Goal: Find specific page/section: Find specific page/section

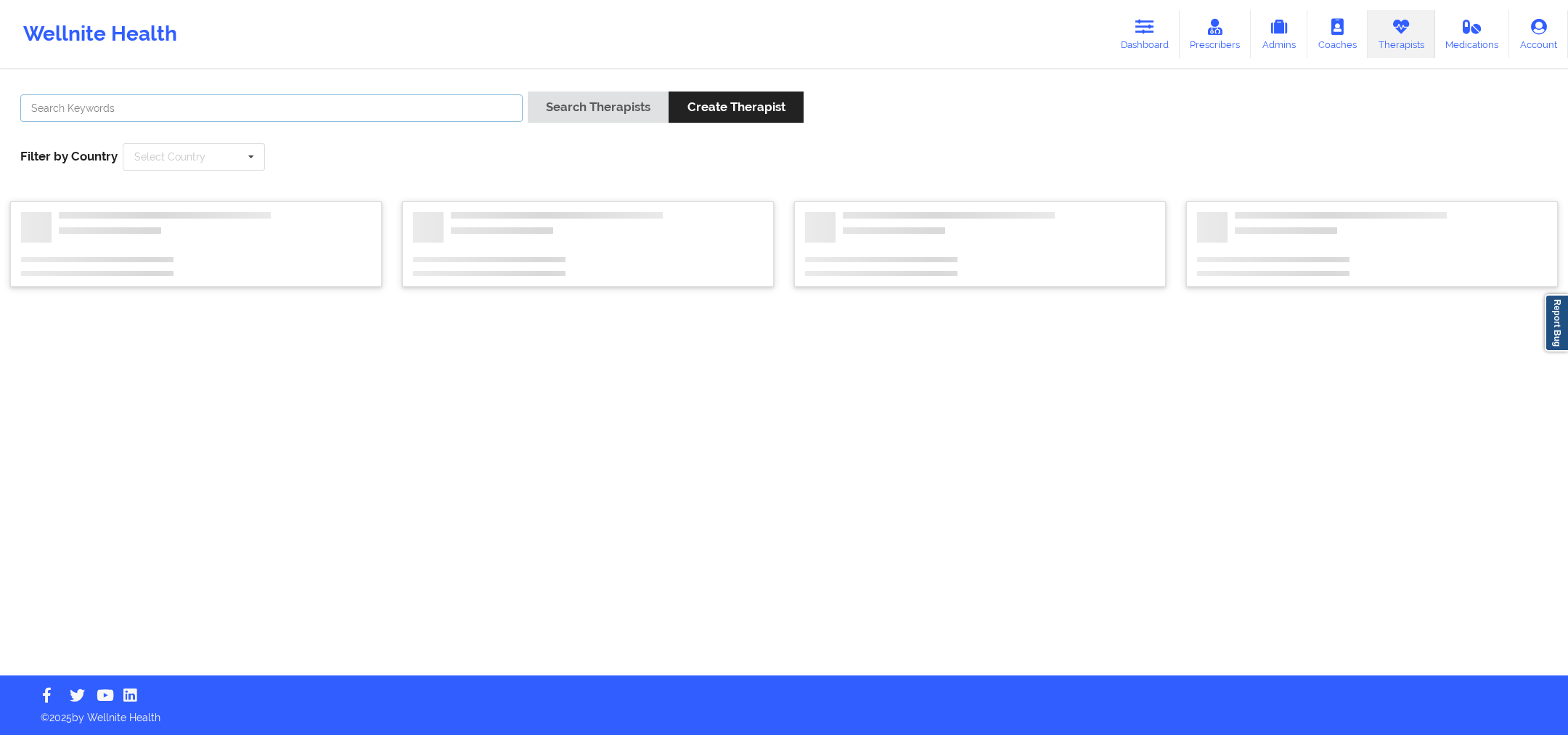
click at [337, 106] on input "text" at bounding box center [271, 108] width 502 height 27
paste input "Dashima Green"
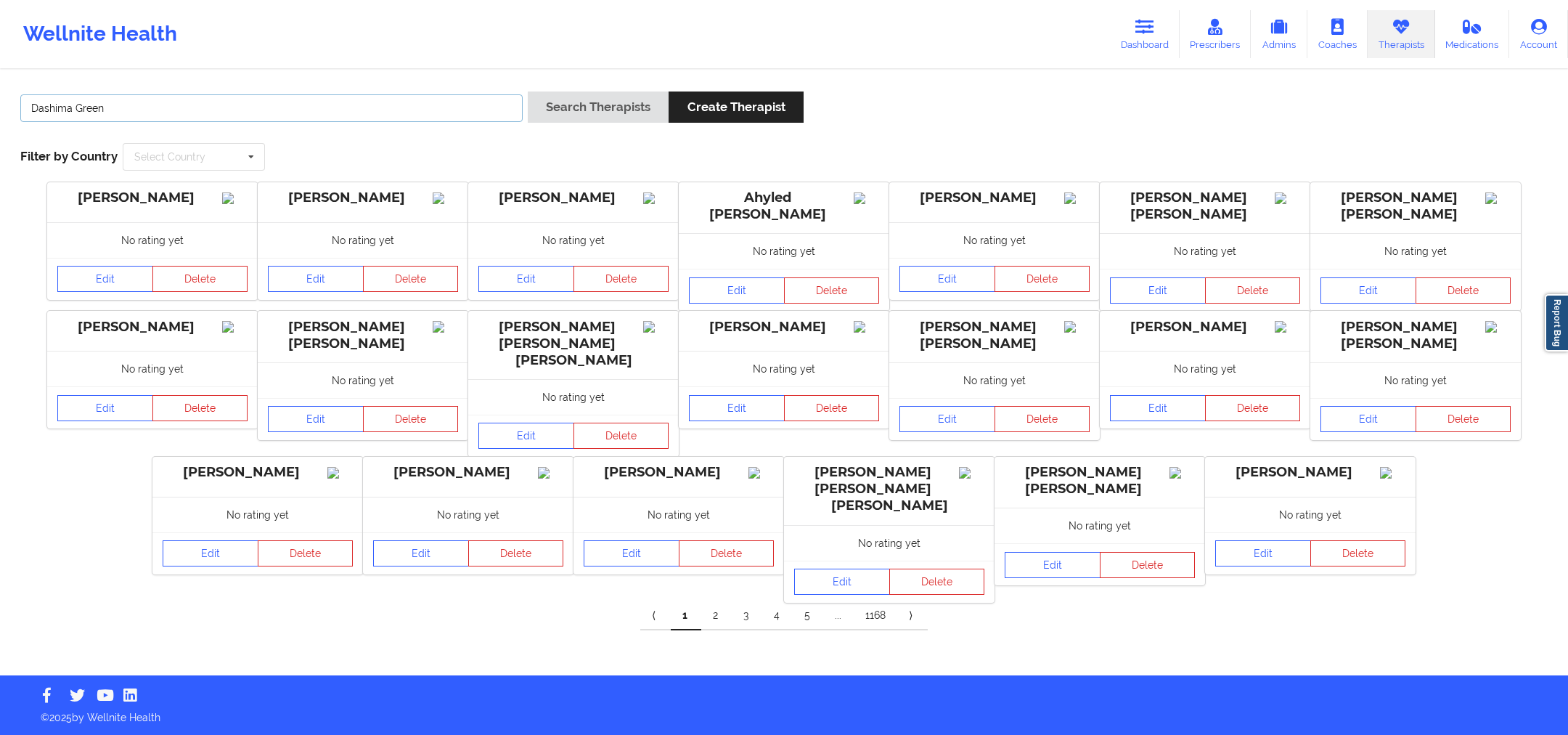
type input "Dashima Green"
click at [658, 147] on div "Dashima Green Search Therapists Create Therapist Filter by Country Select Count…" at bounding box center [784, 131] width 1547 height 100
click at [616, 117] on button "Search Therapists" at bounding box center [598, 107] width 141 height 31
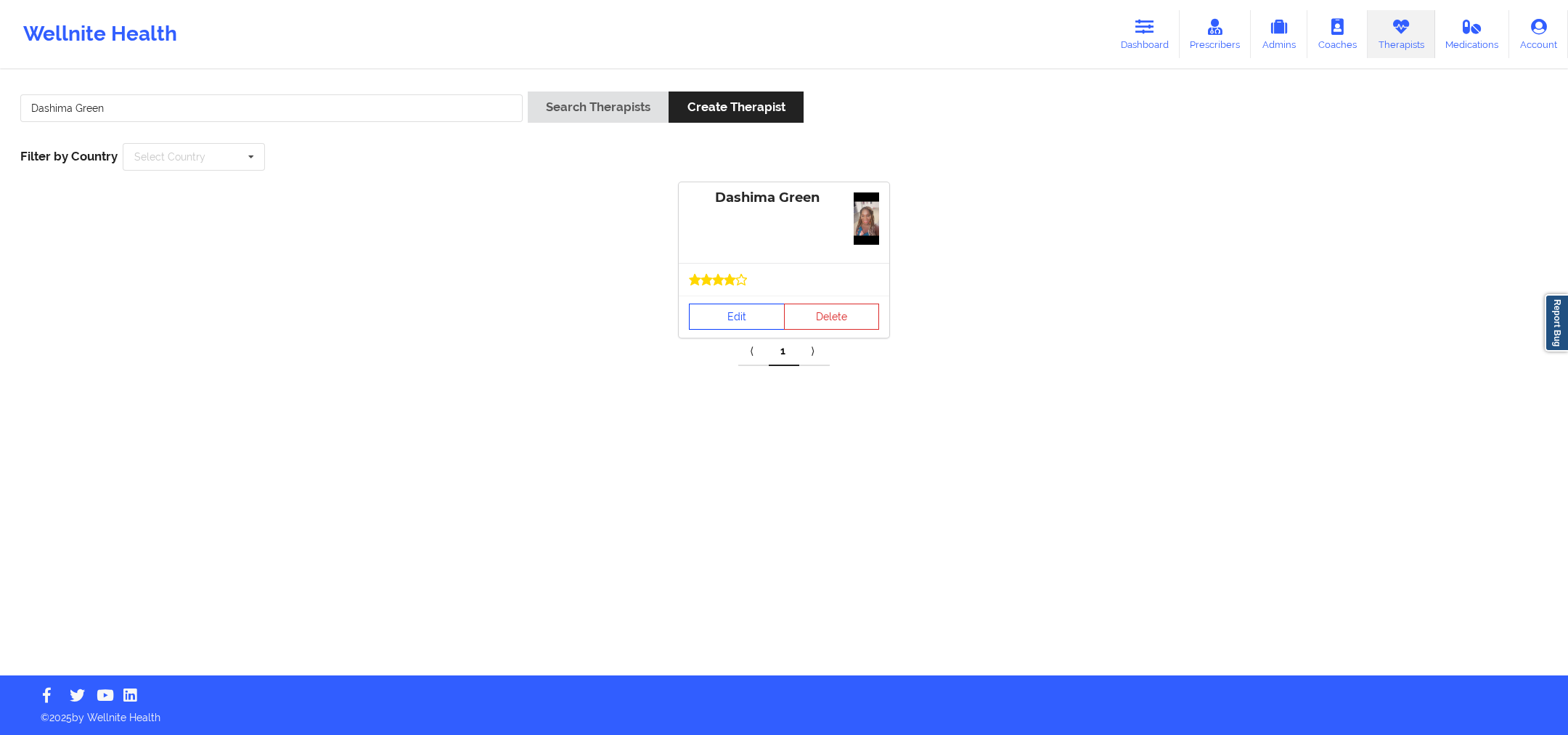
click at [723, 305] on link "Edit" at bounding box center [737, 317] width 96 height 26
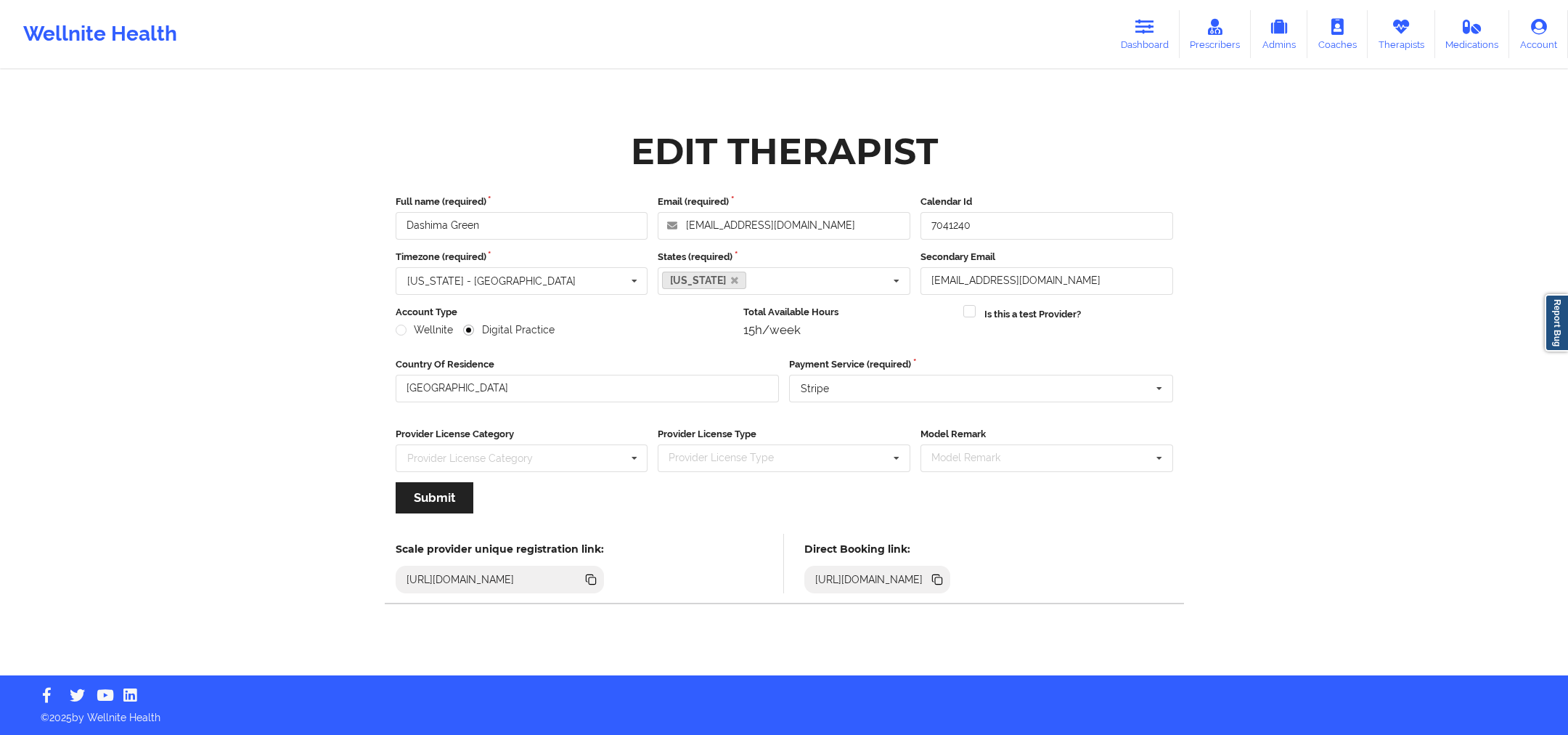
click at [950, 582] on div "[URL][DOMAIN_NAME]" at bounding box center [877, 580] width 146 height 27
click at [942, 580] on icon at bounding box center [938, 580] width 7 height 7
click at [945, 572] on icon at bounding box center [937, 580] width 16 height 16
click at [942, 577] on icon at bounding box center [938, 580] width 7 height 7
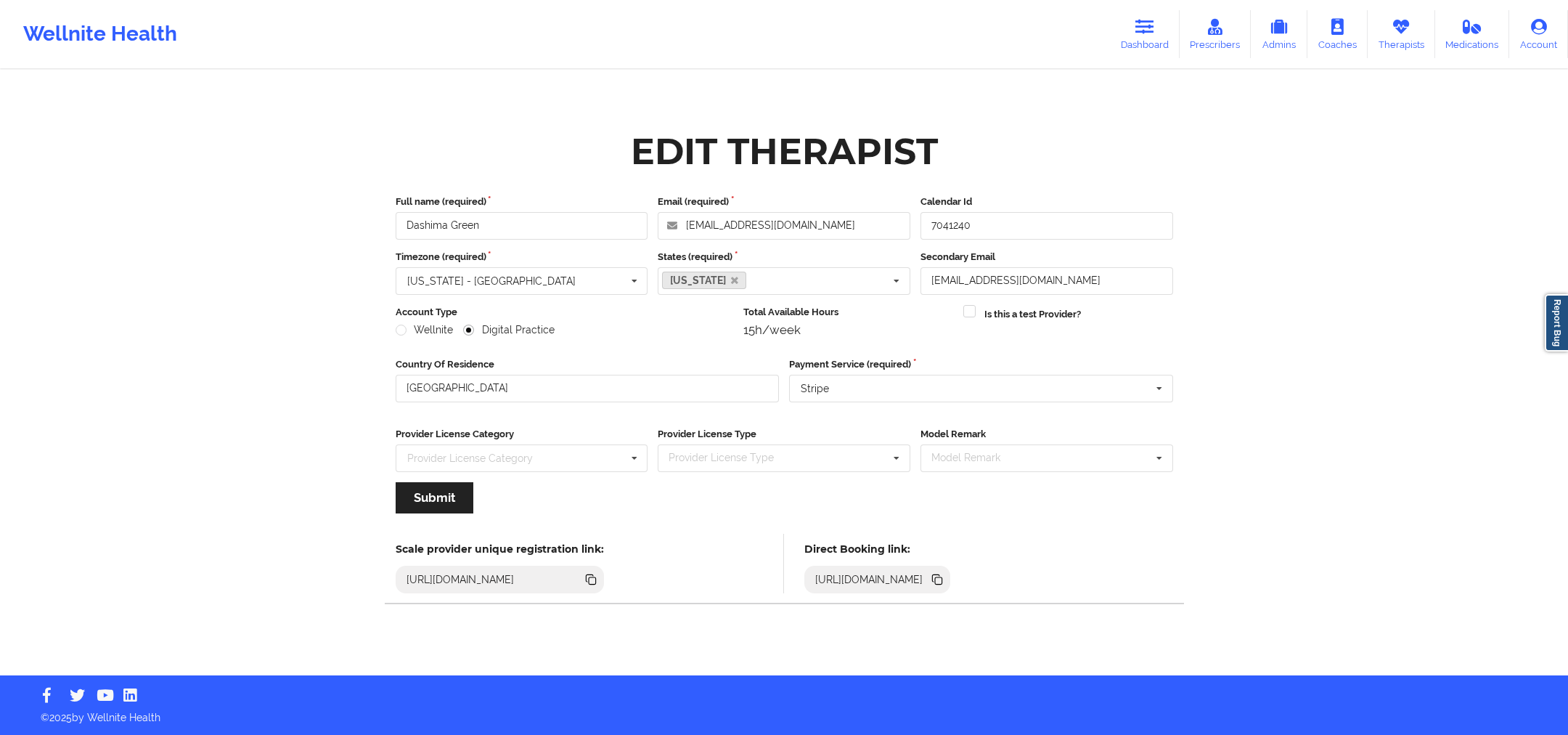
click at [945, 577] on icon at bounding box center [937, 580] width 16 height 16
click at [950, 570] on div "[URL][DOMAIN_NAME]" at bounding box center [877, 580] width 146 height 27
click at [942, 582] on icon at bounding box center [938, 580] width 7 height 7
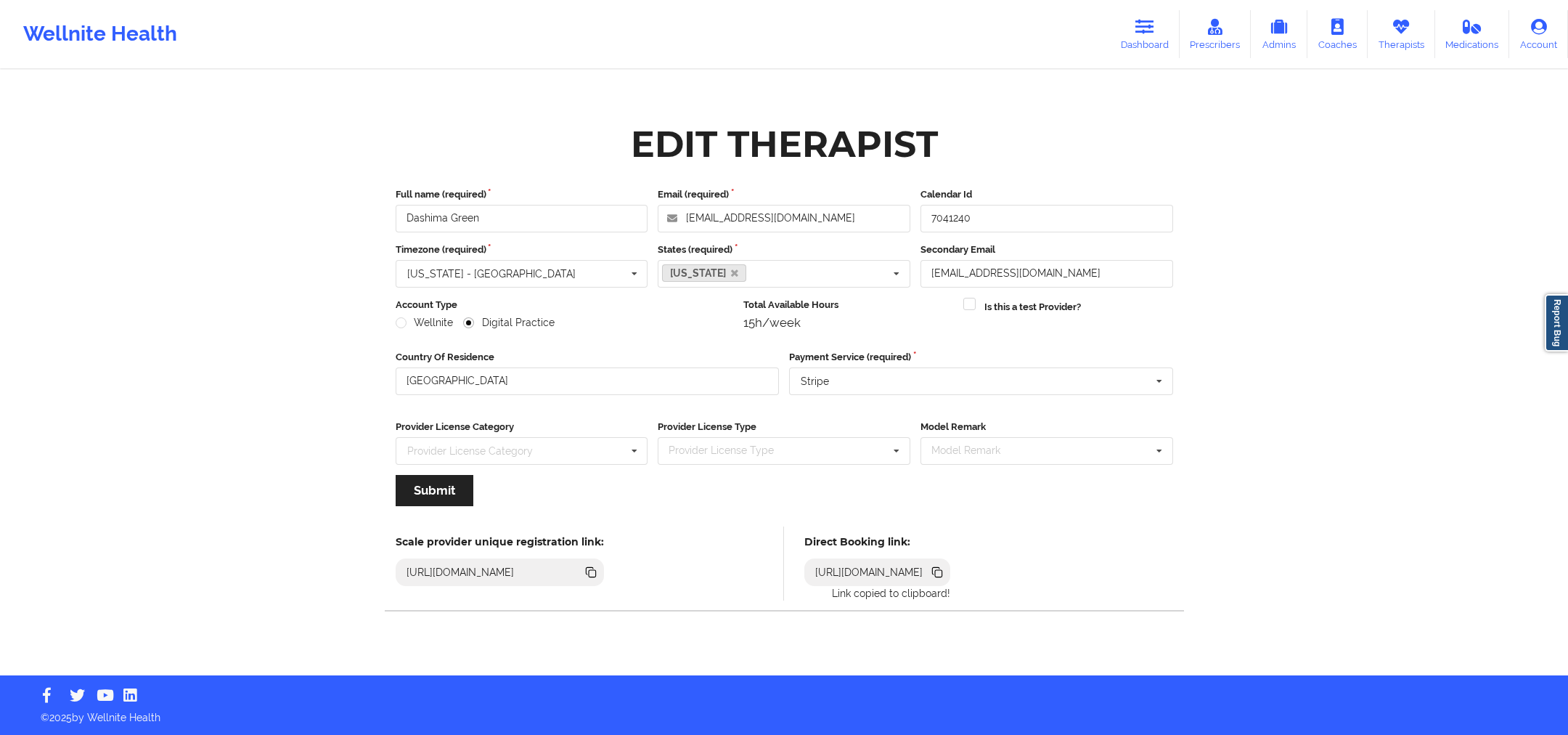
click at [950, 581] on div "[URL][DOMAIN_NAME]" at bounding box center [877, 572] width 146 height 27
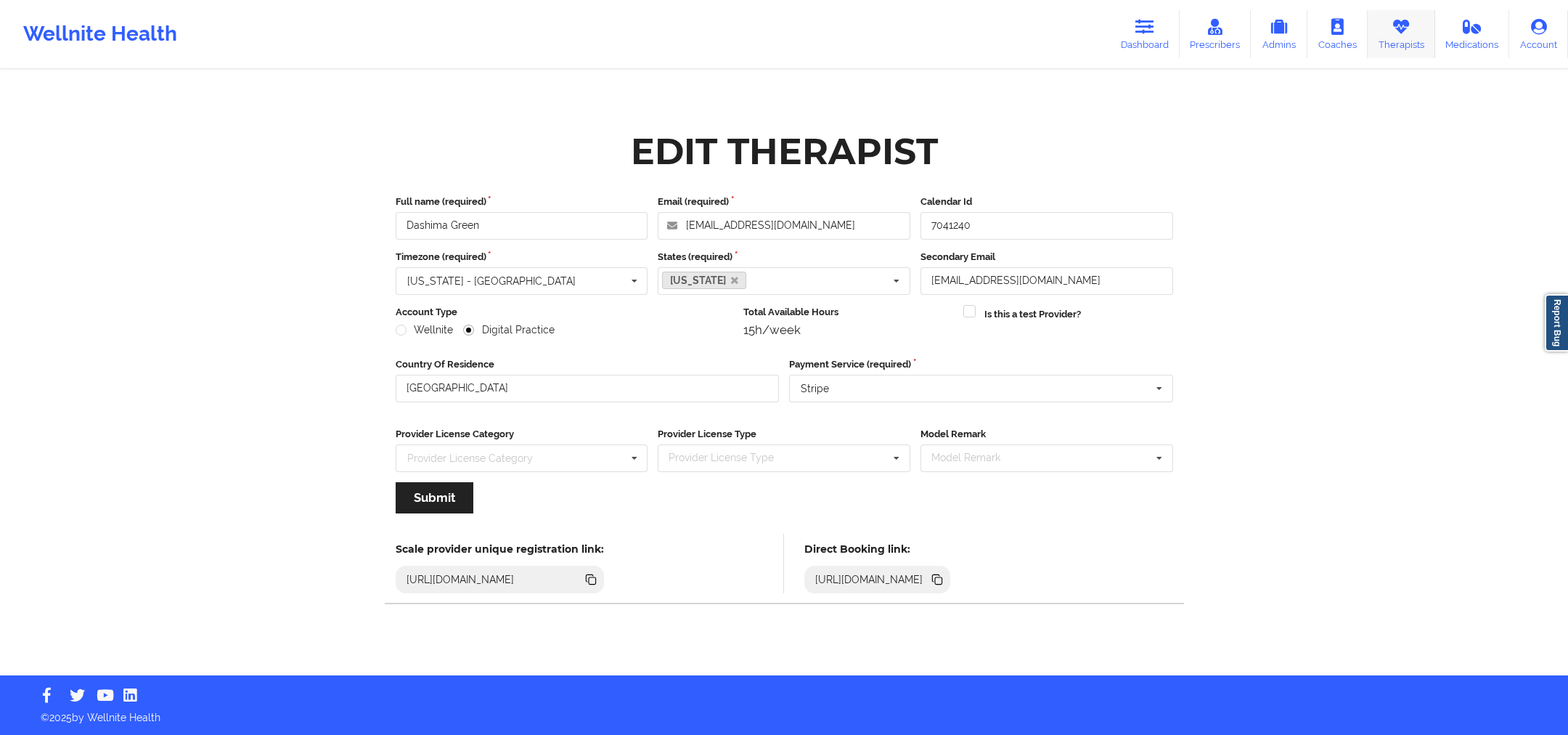
click at [1410, 33] on icon at bounding box center [1401, 27] width 19 height 16
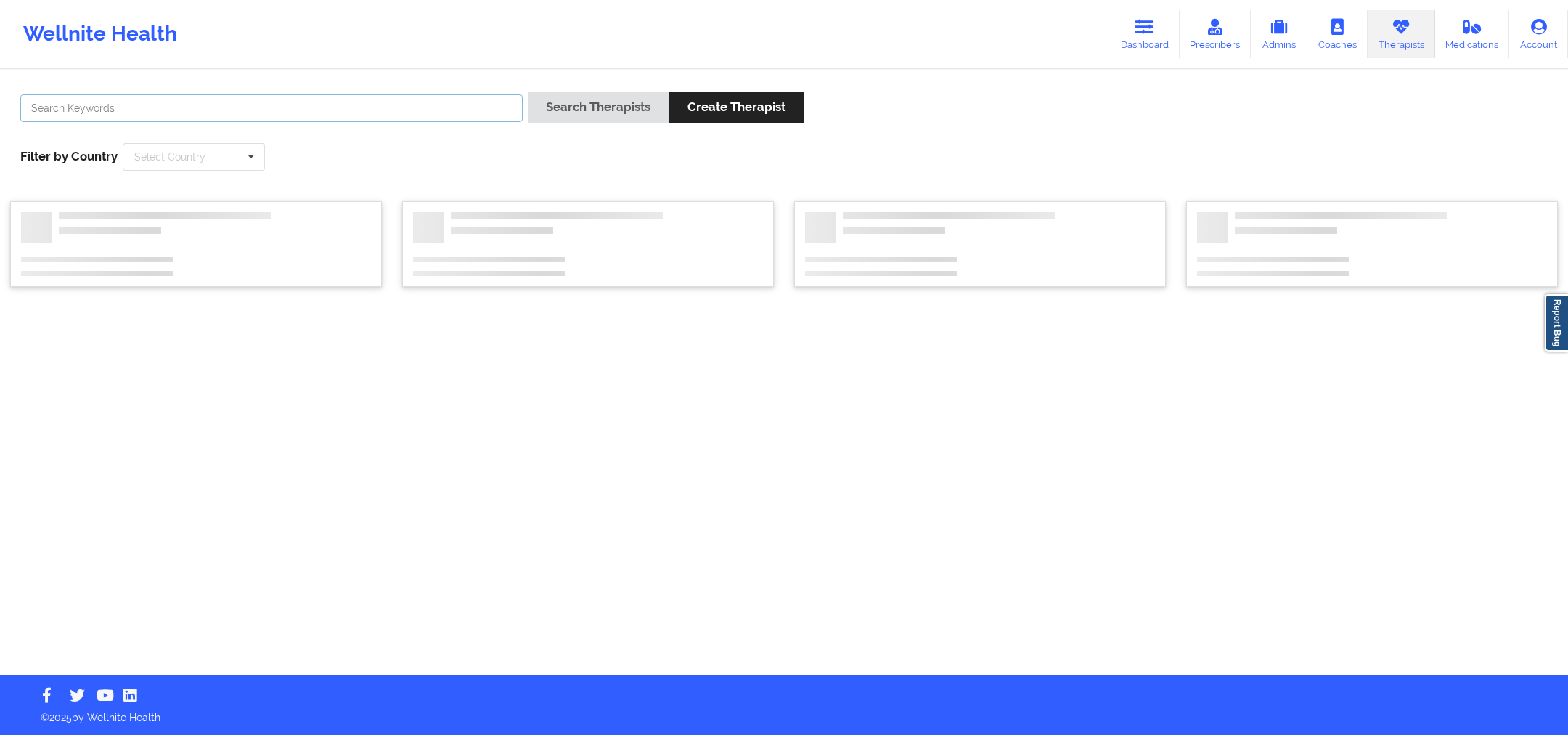
click at [452, 116] on input "text" at bounding box center [271, 108] width 502 height 27
paste input "[PERSON_NAME]"
click at [596, 106] on button "Search Therapists" at bounding box center [598, 107] width 141 height 31
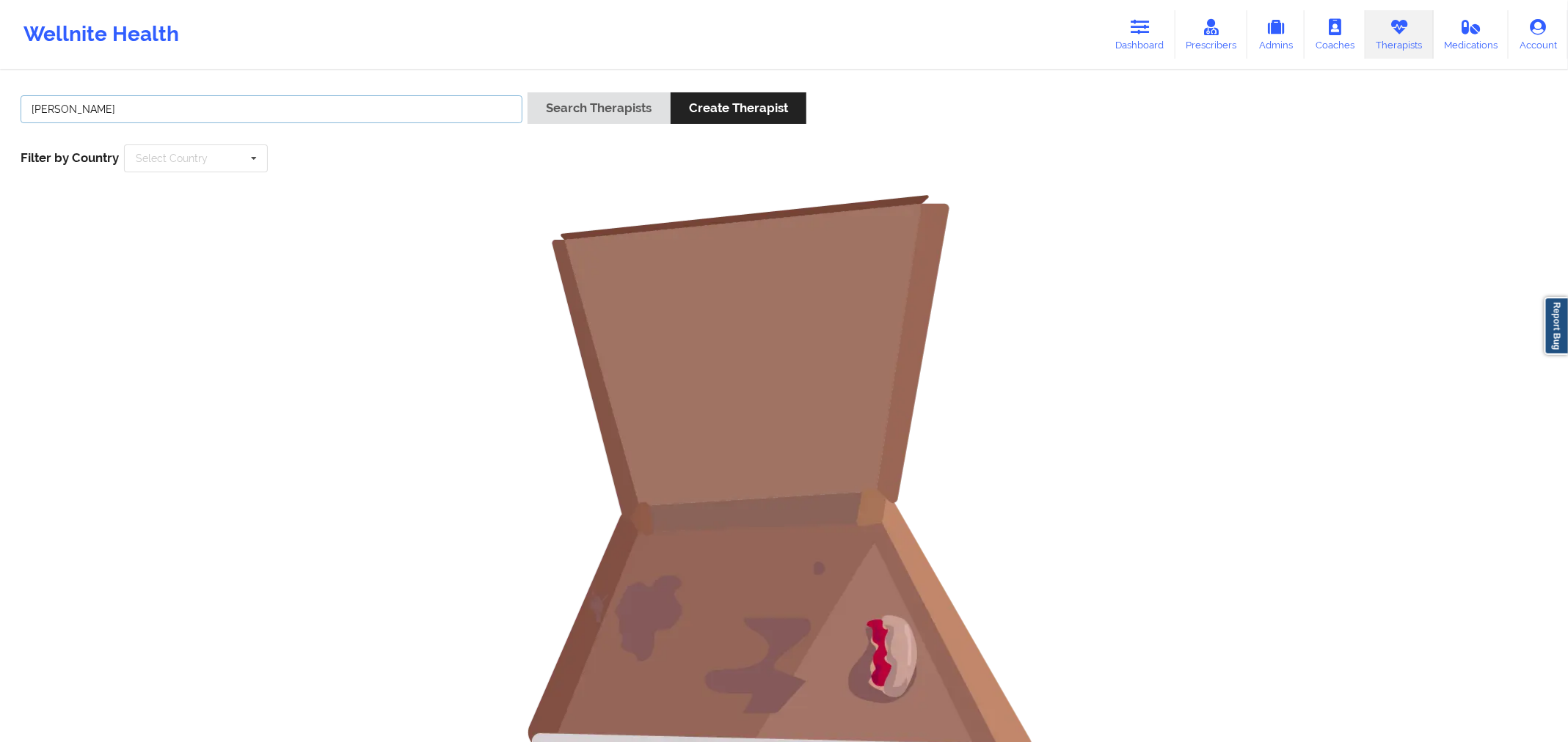
click at [189, 115] on input "[PERSON_NAME]" at bounding box center [271, 109] width 502 height 28
click at [37, 107] on input "[PERSON_NAME]" at bounding box center [271, 109] width 502 height 28
click at [36, 107] on input "[PERSON_NAME]" at bounding box center [271, 109] width 502 height 28
click at [34, 62] on div "Wellnite Health" at bounding box center [101, 35] width 202 height 59
click at [576, 114] on button "Search Therapists" at bounding box center [598, 108] width 142 height 31
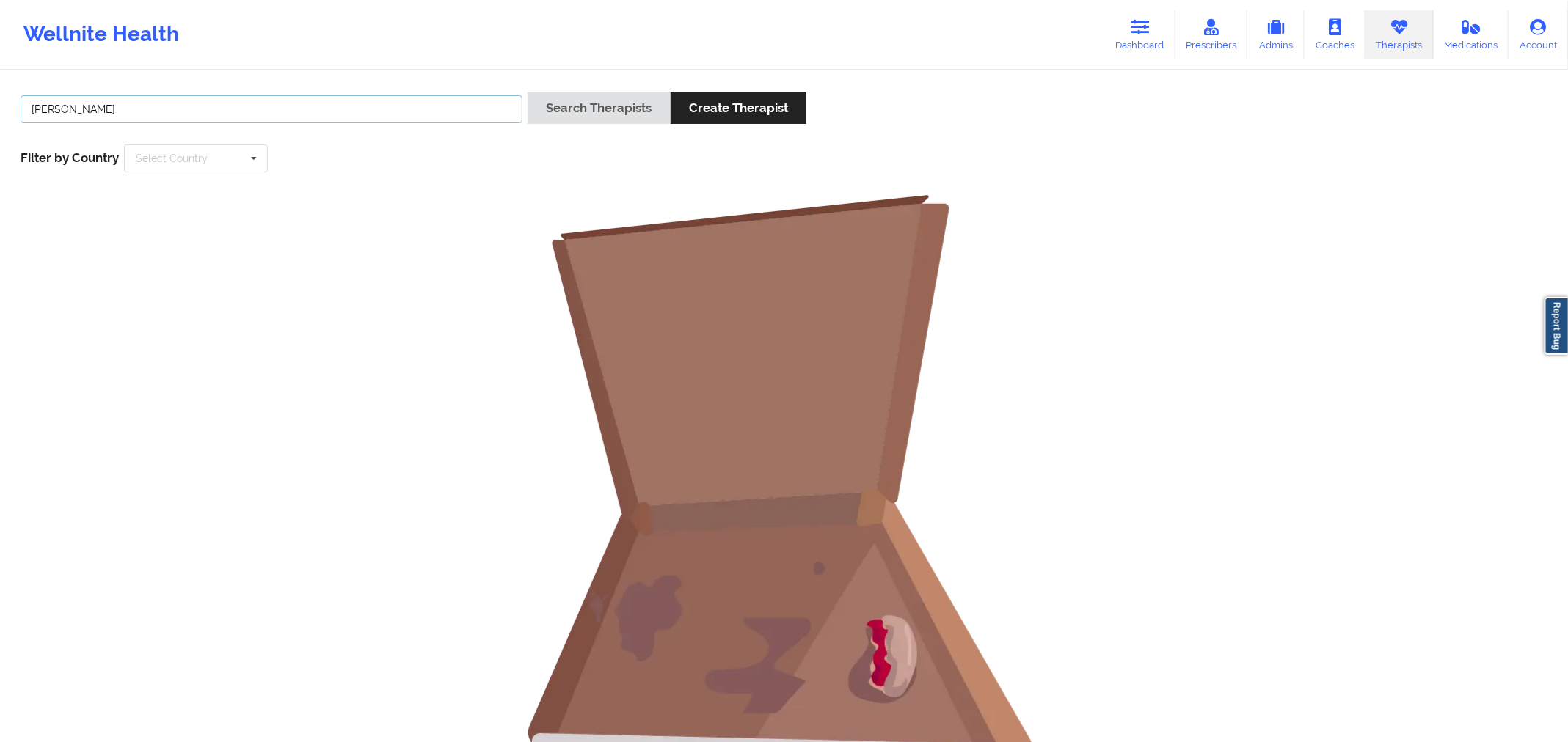
click at [60, 113] on input "[PERSON_NAME]" at bounding box center [271, 109] width 502 height 28
type input "[PERSON_NAME]"
click at [611, 114] on button "Search Therapists" at bounding box center [598, 108] width 142 height 31
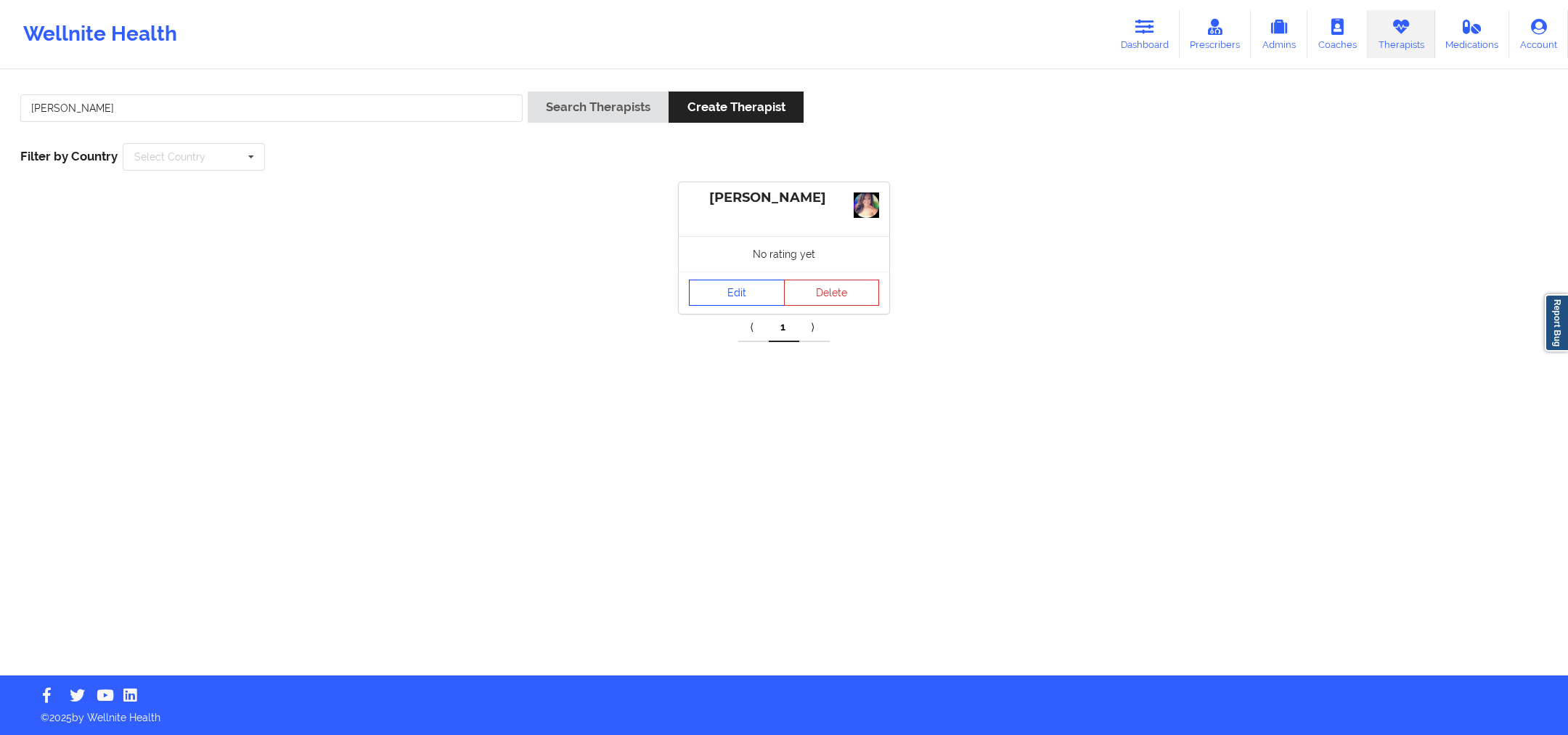
click at [736, 285] on link "Edit" at bounding box center [737, 293] width 96 height 26
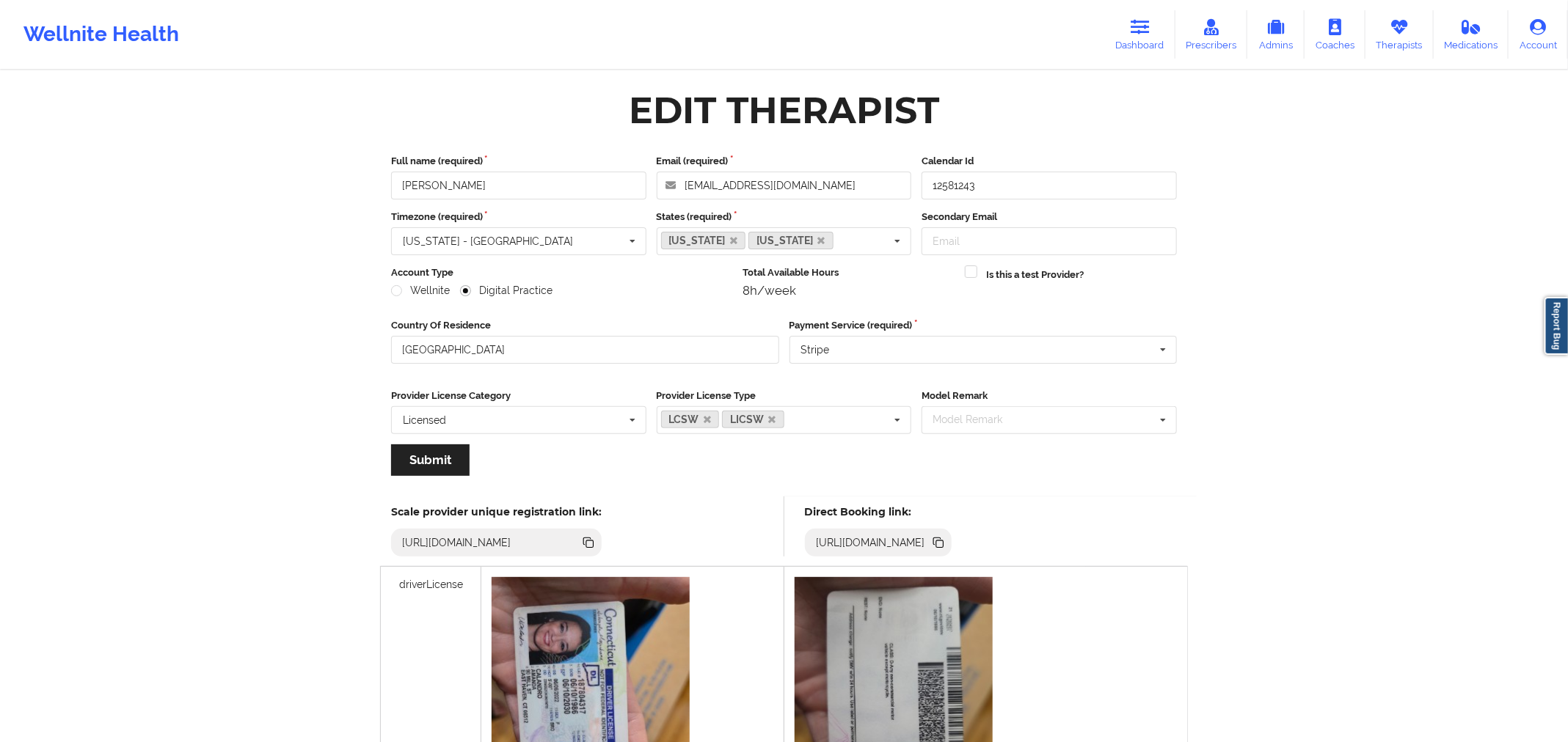
click at [931, 537] on div "[URL][DOMAIN_NAME]" at bounding box center [871, 542] width 121 height 15
click at [952, 552] on div "[URL][DOMAIN_NAME]" at bounding box center [879, 543] width 147 height 28
click at [952, 529] on div "[URL][DOMAIN_NAME]" at bounding box center [879, 543] width 147 height 28
click at [952, 551] on div "[URL][DOMAIN_NAME]" at bounding box center [879, 543] width 147 height 28
click at [944, 544] on icon at bounding box center [939, 543] width 7 height 7
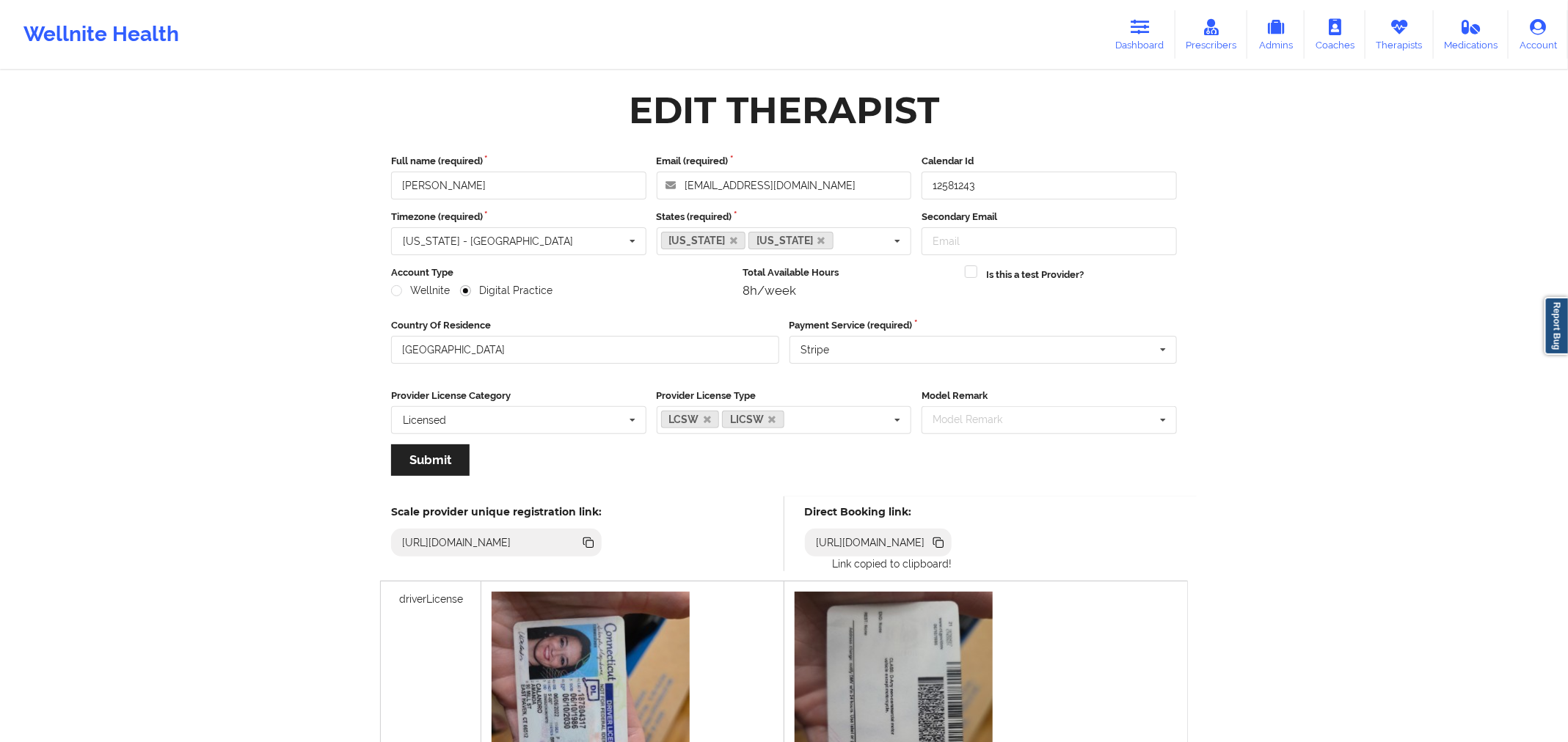
click at [944, 540] on icon at bounding box center [939, 543] width 7 height 7
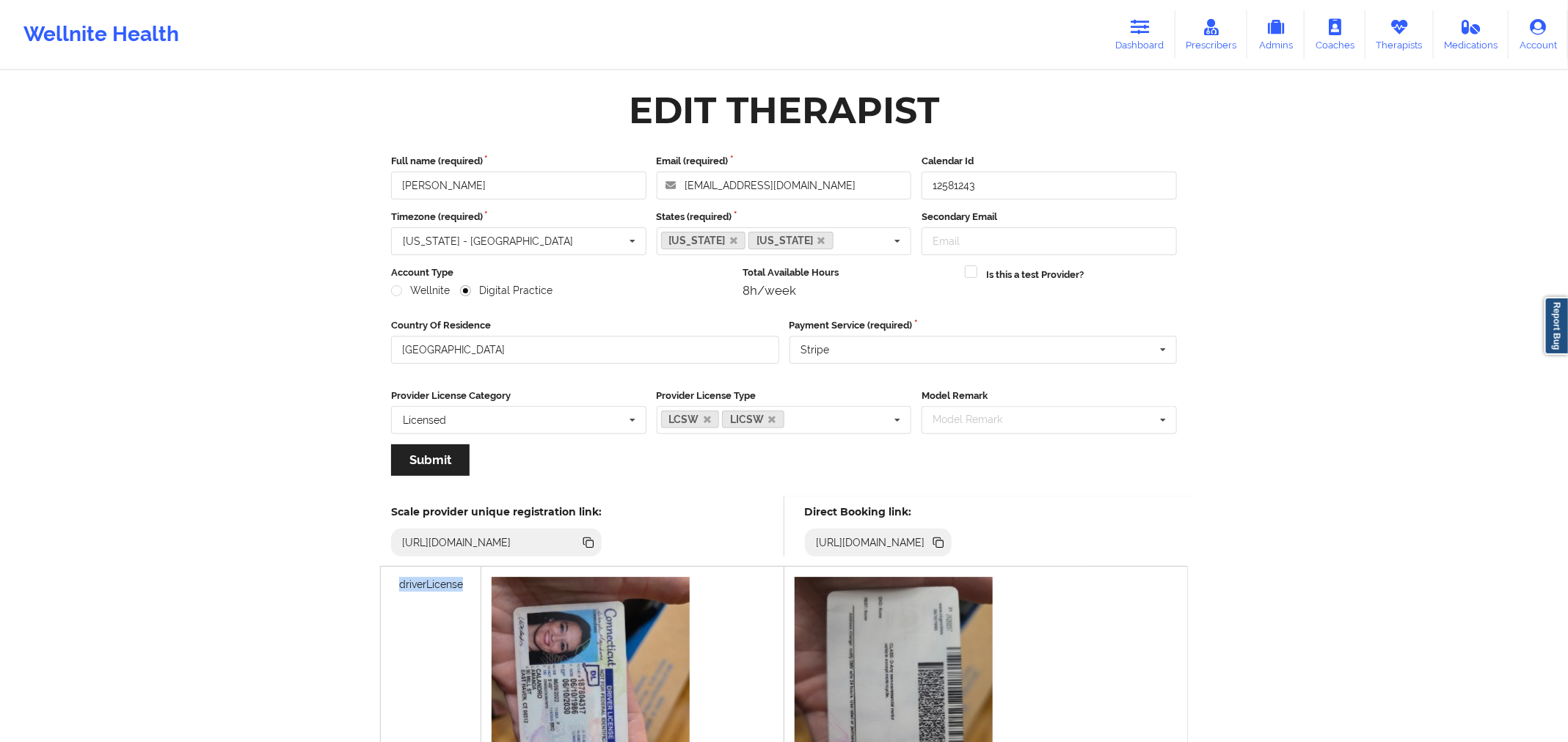
click at [944, 540] on icon at bounding box center [939, 543] width 7 height 7
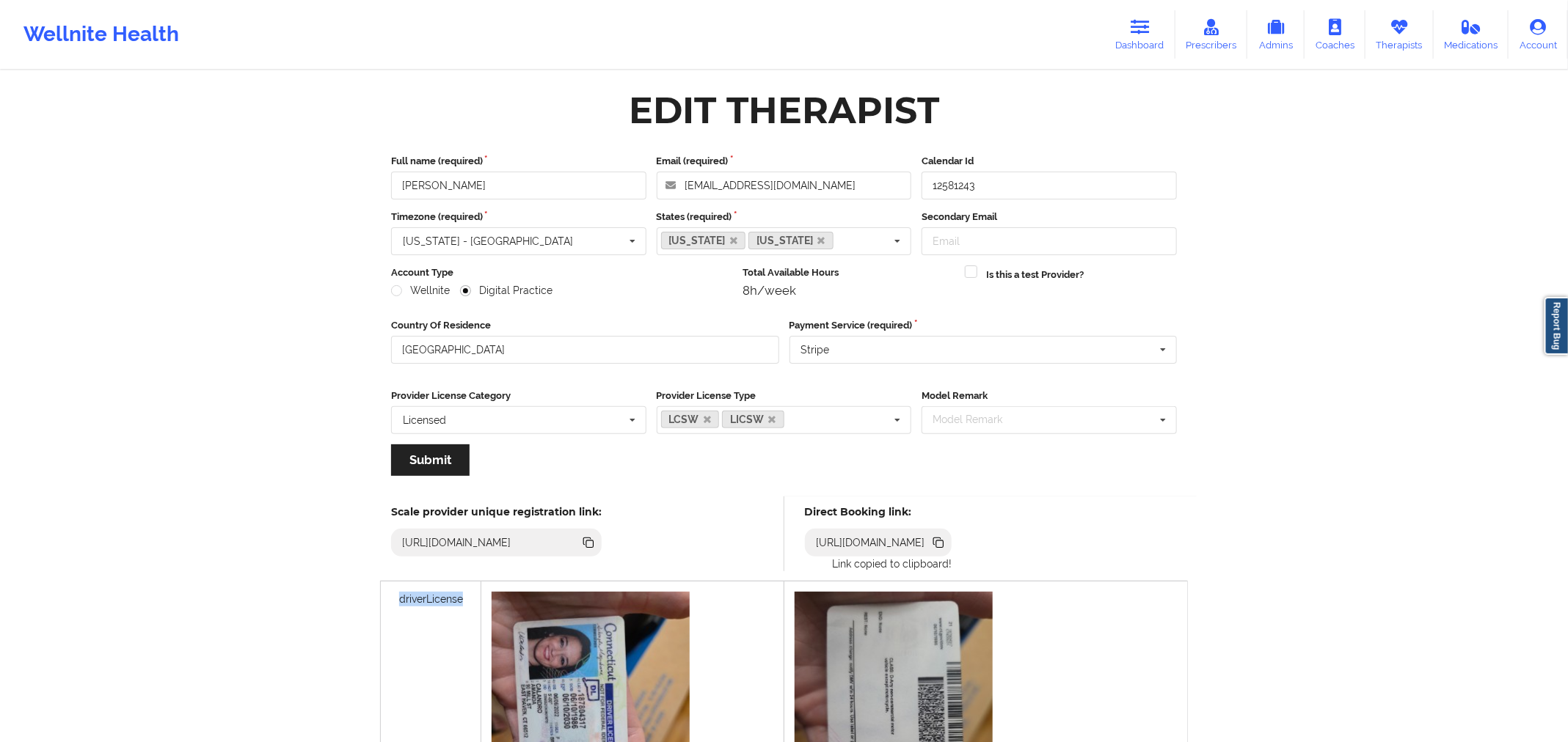
click at [944, 540] on icon at bounding box center [939, 543] width 7 height 7
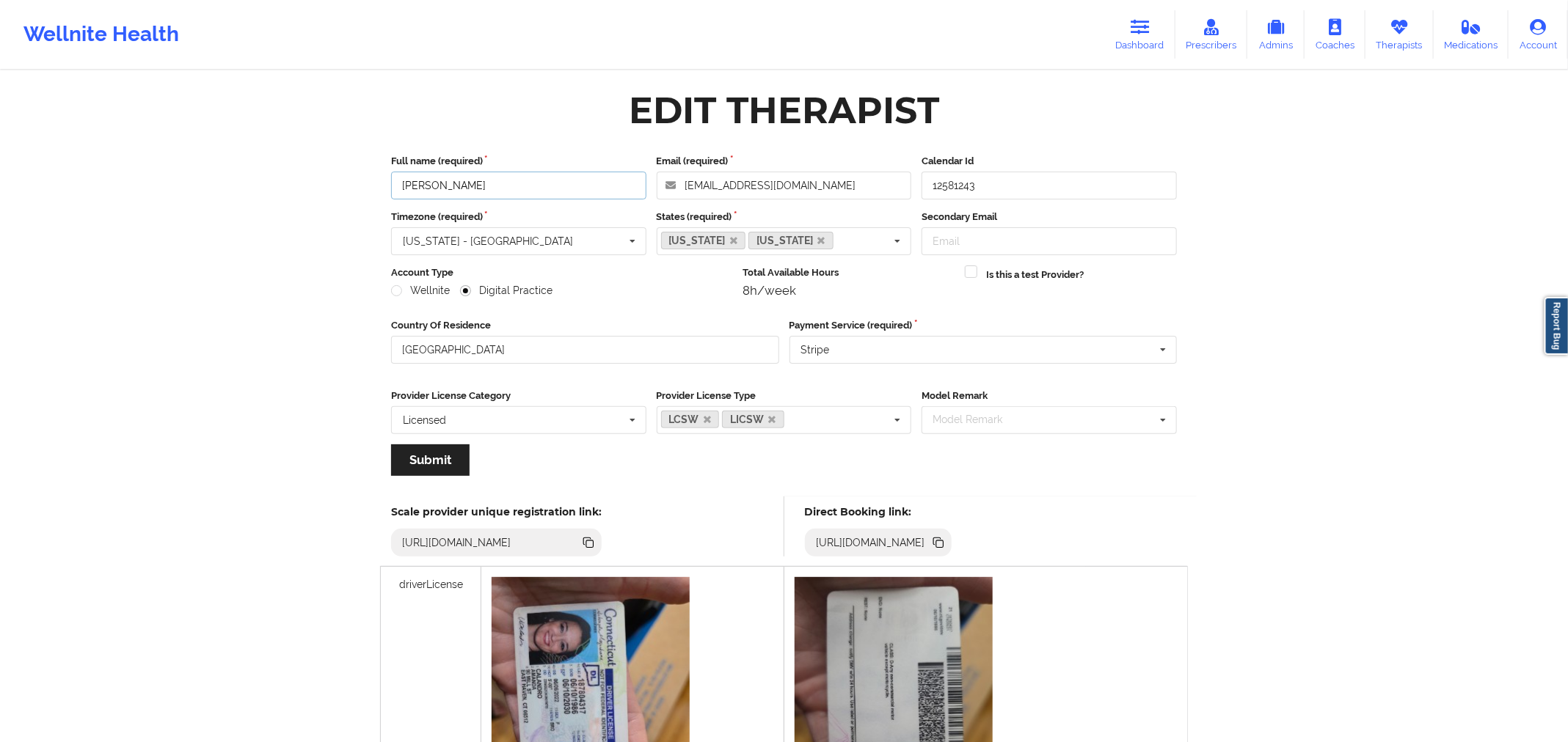
click at [510, 172] on input "[PERSON_NAME]" at bounding box center [519, 186] width 255 height 28
